Goal: Find specific page/section: Find specific page/section

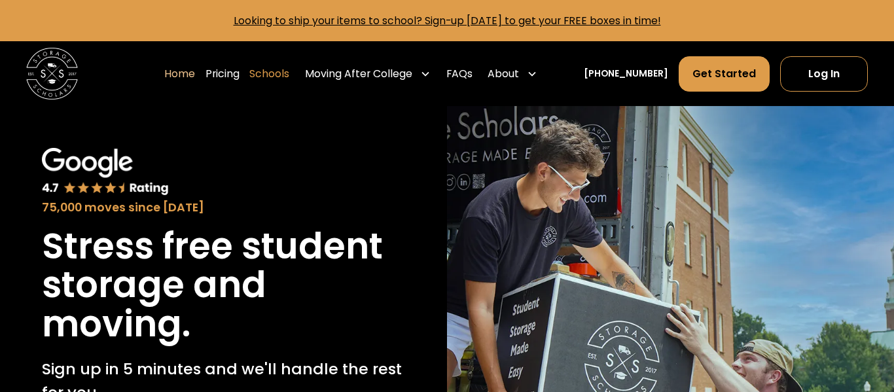
click at [289, 80] on link "Schools" at bounding box center [269, 74] width 40 height 36
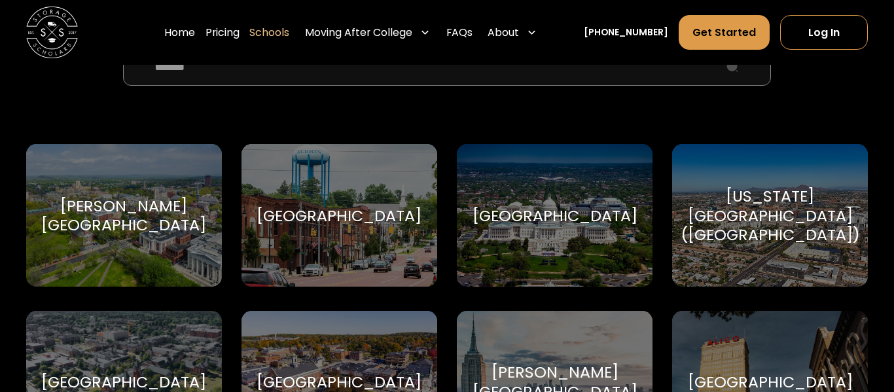
scroll to position [456, 0]
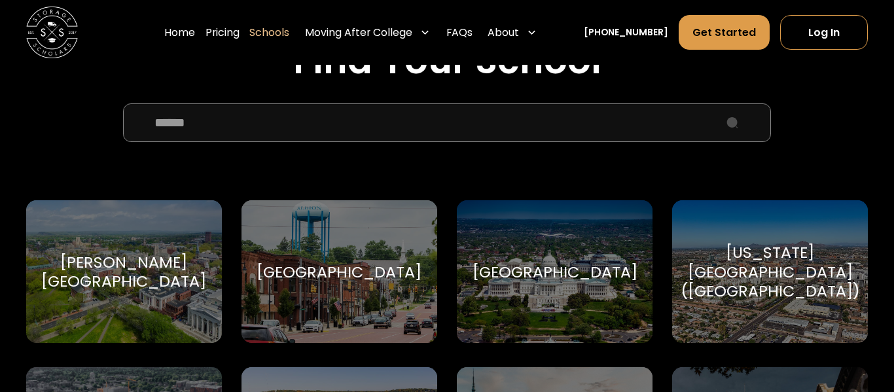
click at [302, 115] on input "School Select Form" at bounding box center [447, 122] width 648 height 39
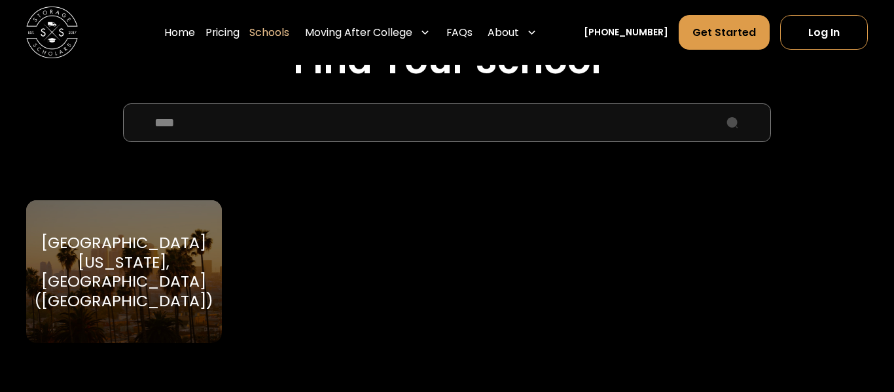
type input "****"
click at [111, 277] on div "[GEOGRAPHIC_DATA][US_STATE], [GEOGRAPHIC_DATA] ([GEOGRAPHIC_DATA])" at bounding box center [123, 272] width 179 height 78
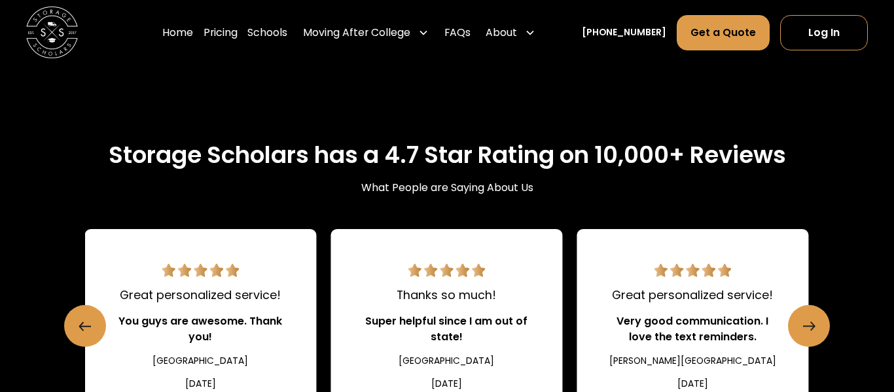
scroll to position [1413, 0]
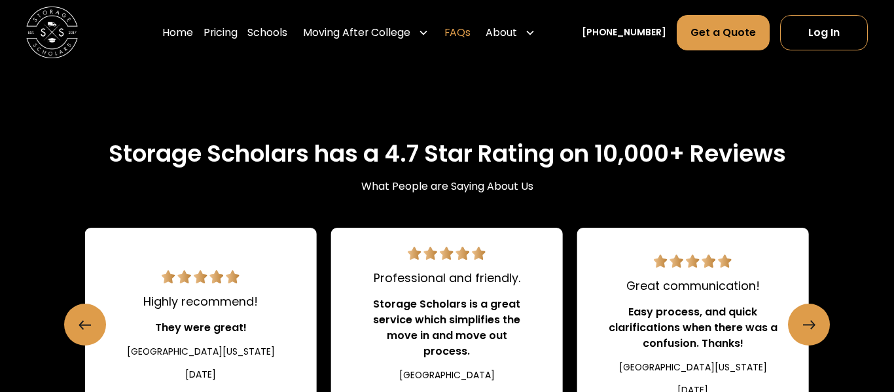
click at [470, 33] on link "FAQs" at bounding box center [457, 32] width 26 height 36
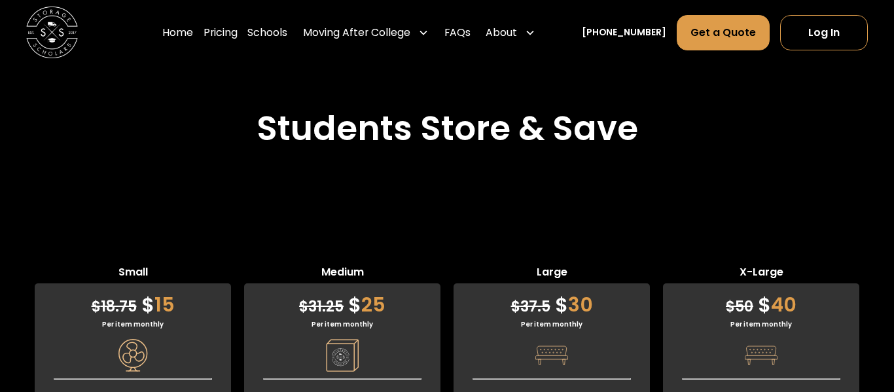
scroll to position [3141, 0]
